Goal: Navigation & Orientation: Find specific page/section

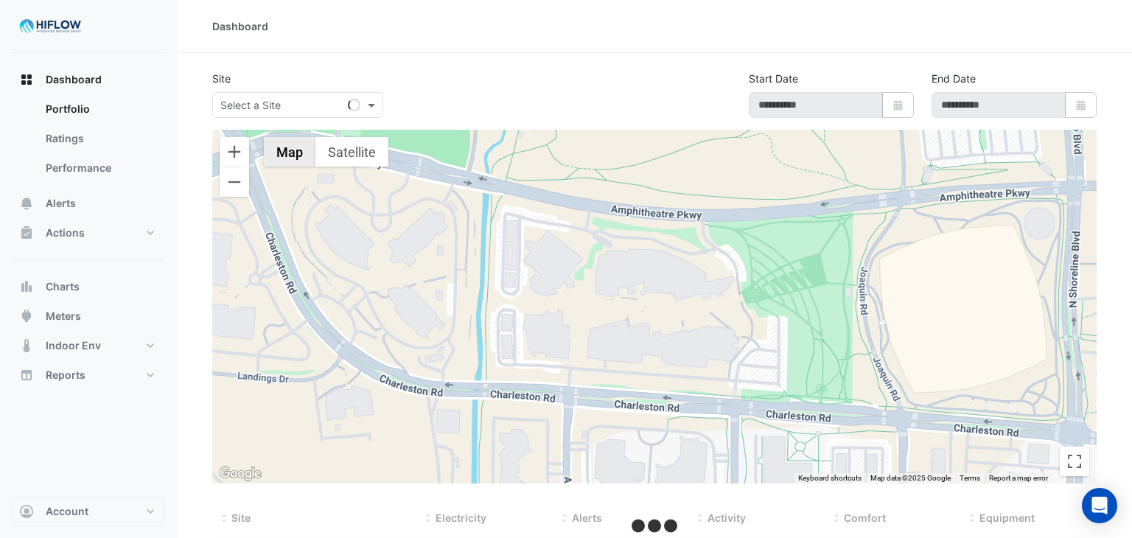
type input "**********"
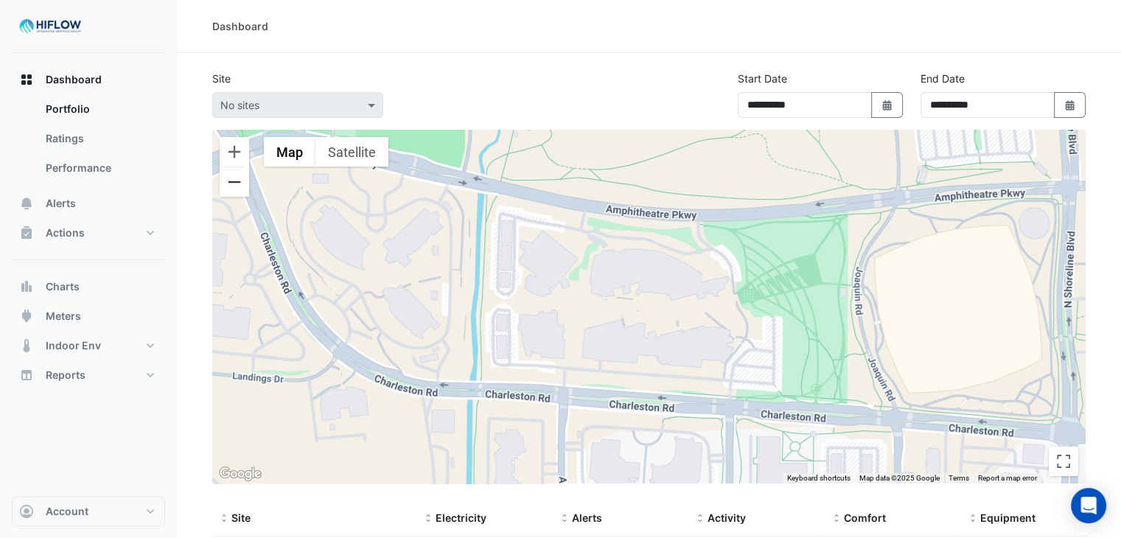
click at [229, 180] on button "Zoom out" at bounding box center [234, 181] width 29 height 29
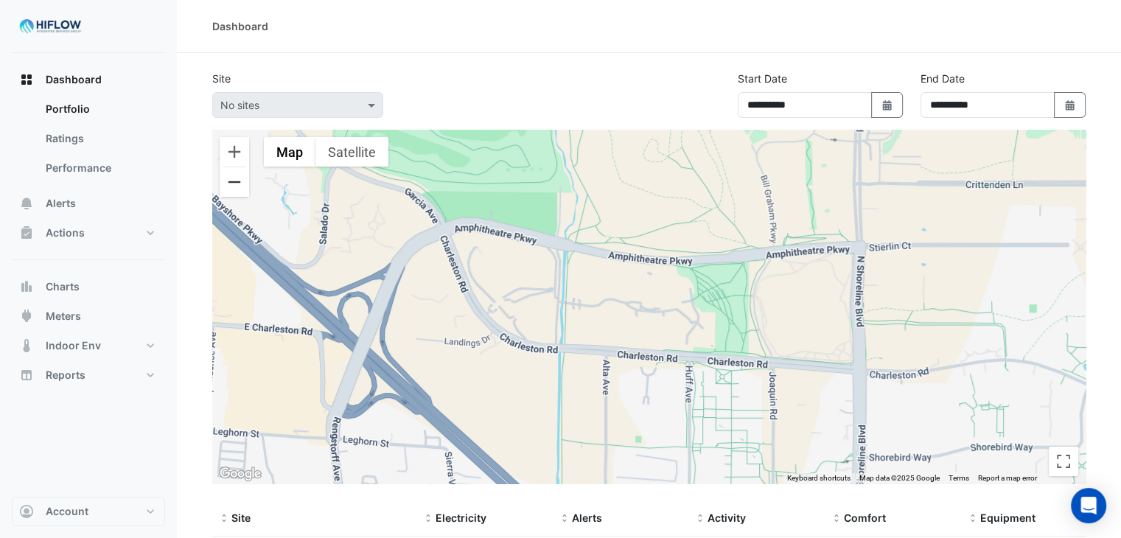
click at [228, 181] on button "Zoom out" at bounding box center [234, 181] width 29 height 29
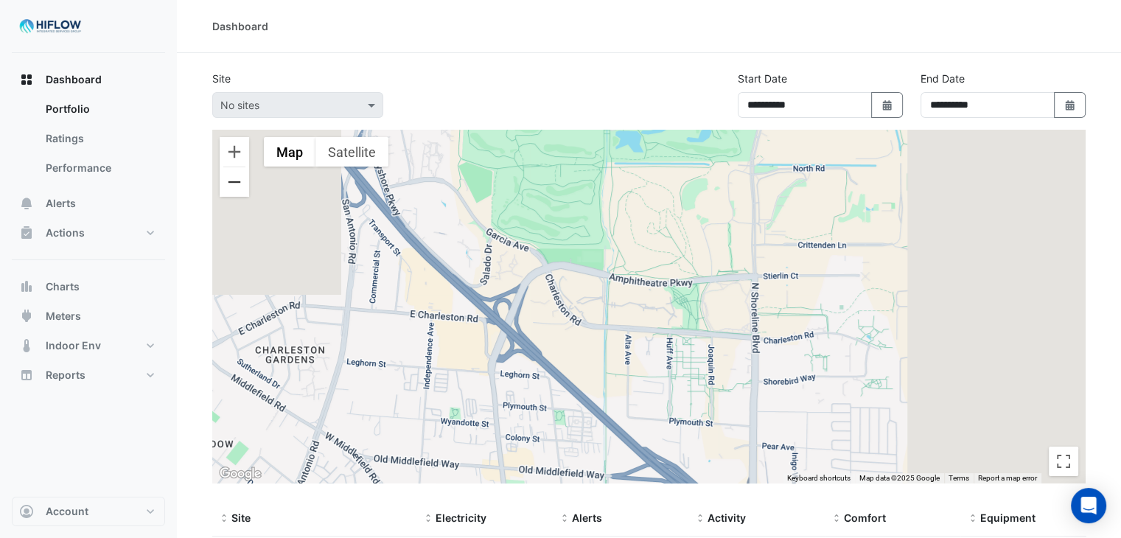
click at [228, 181] on button "Zoom out" at bounding box center [234, 181] width 29 height 29
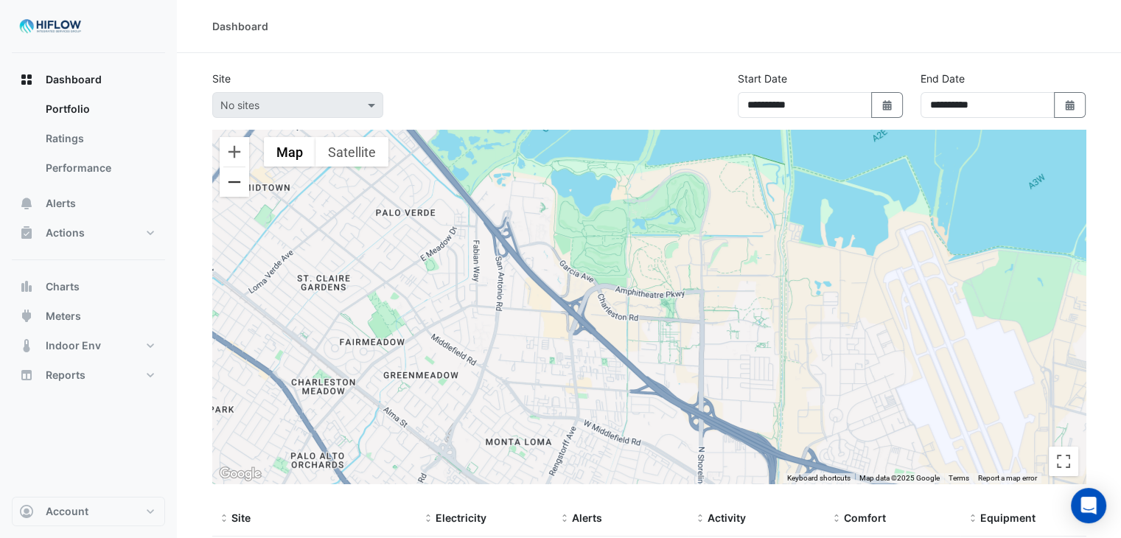
click at [228, 183] on button "Zoom out" at bounding box center [234, 181] width 29 height 29
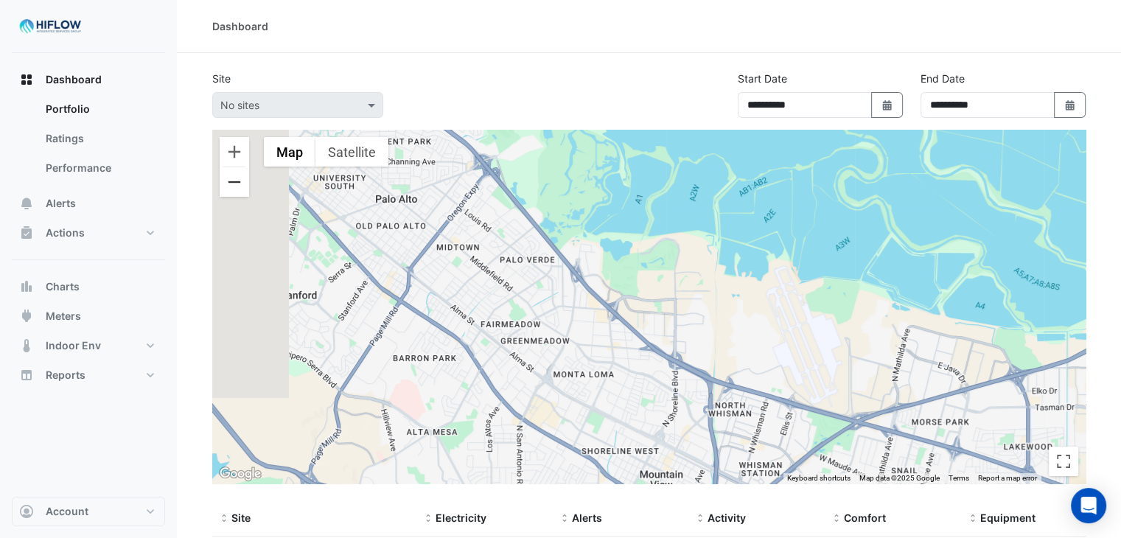
click at [227, 183] on button "Zoom out" at bounding box center [234, 181] width 29 height 29
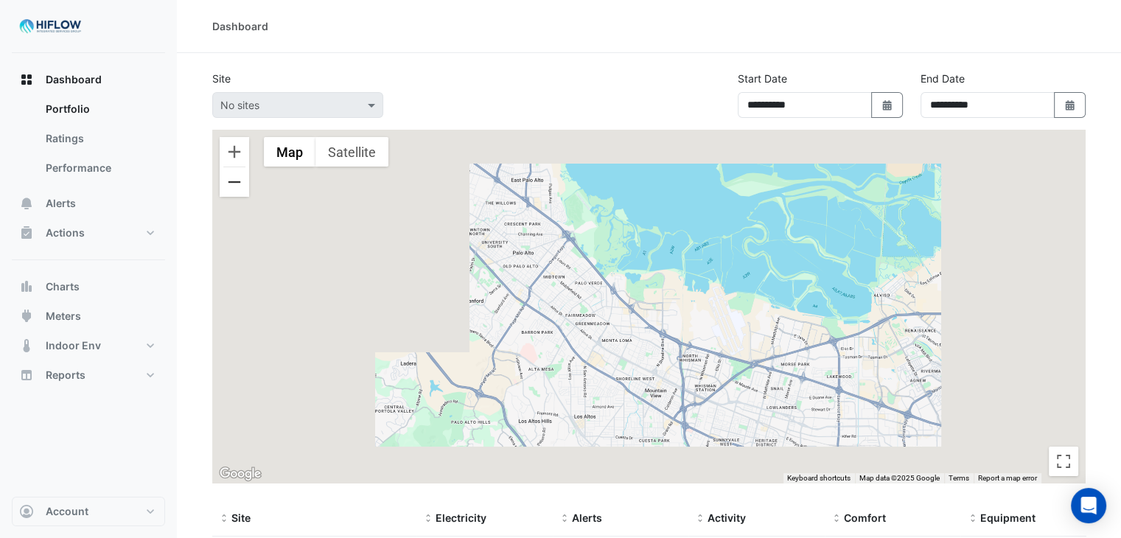
click at [227, 183] on button "Zoom out" at bounding box center [234, 181] width 29 height 29
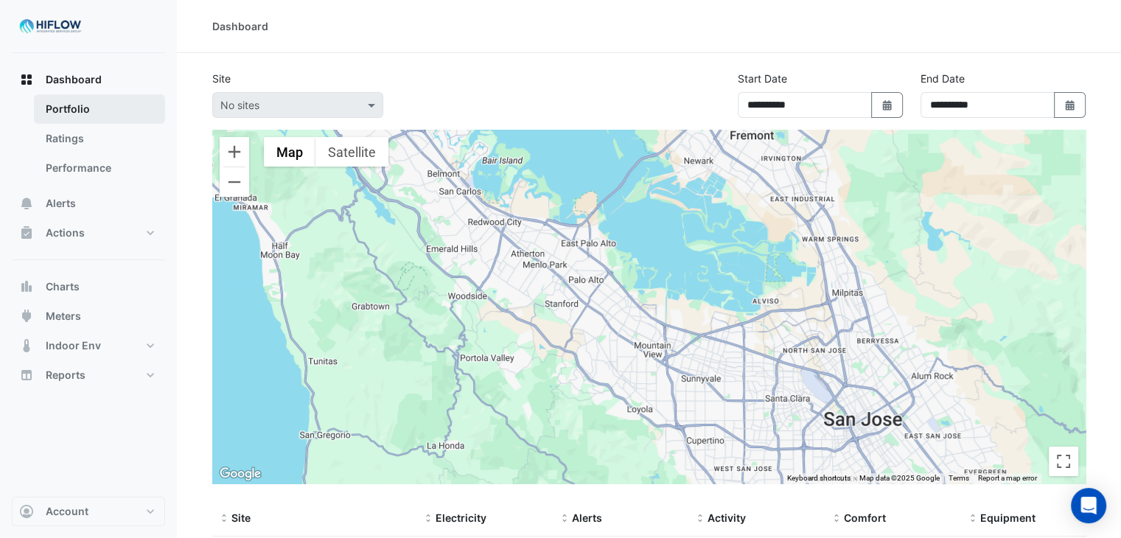
click at [81, 98] on link "Portfolio" at bounding box center [99, 108] width 131 height 29
click at [368, 107] on span at bounding box center [373, 104] width 18 height 15
click at [108, 82] on button "Dashboard" at bounding box center [88, 79] width 153 height 29
